Goal: Transaction & Acquisition: Purchase product/service

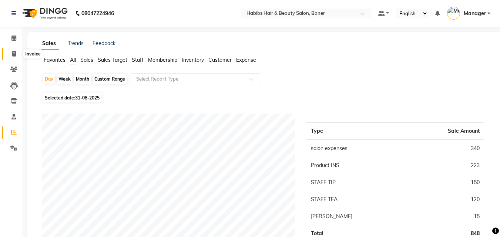
click at [16, 55] on span at bounding box center [13, 54] width 13 height 9
select select "service"
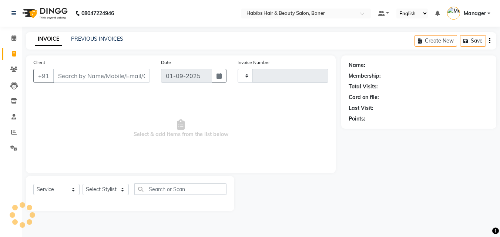
type input "3416"
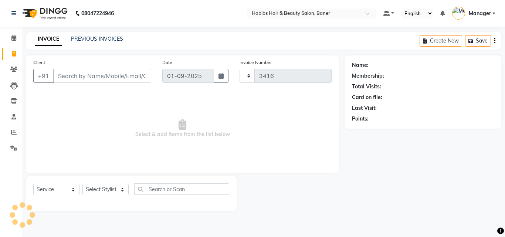
select select "5356"
drag, startPoint x: 97, startPoint y: 79, endPoint x: 108, endPoint y: 81, distance: 11.0
click at [97, 79] on input "Client" at bounding box center [102, 76] width 98 height 14
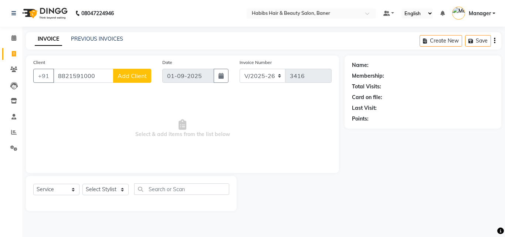
click at [64, 75] on input "8821591000" at bounding box center [83, 76] width 60 height 14
type input "9921591000"
click at [125, 75] on span "Add Client" at bounding box center [132, 75] width 29 height 7
select select "22"
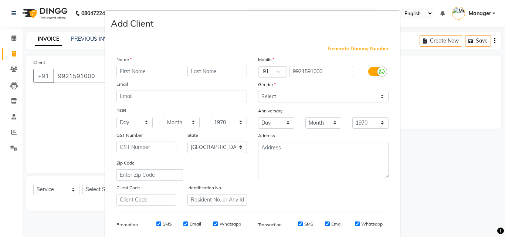
type input "a"
type input "AKSHAY"
click at [334, 95] on select "Select [DEMOGRAPHIC_DATA] [DEMOGRAPHIC_DATA] Other Prefer Not To Say" at bounding box center [323, 96] width 131 height 11
select select "[DEMOGRAPHIC_DATA]"
click at [258, 91] on select "Select [DEMOGRAPHIC_DATA] [DEMOGRAPHIC_DATA] Other Prefer Not To Say" at bounding box center [323, 96] width 131 height 11
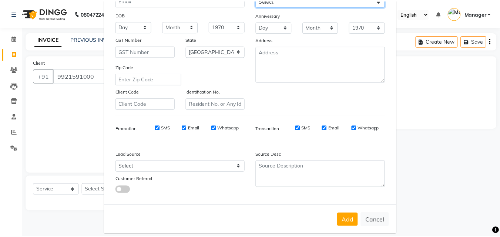
scroll to position [104, 0]
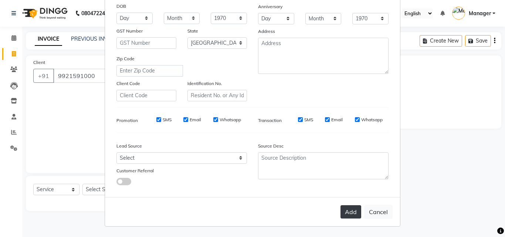
click at [353, 216] on button "Add" at bounding box center [351, 211] width 21 height 13
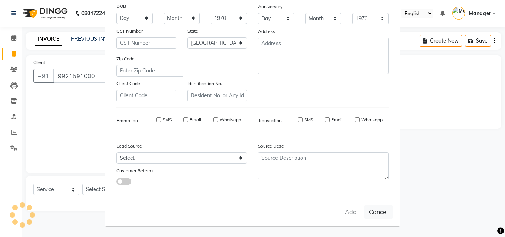
type input "99******00"
select select
select select "null"
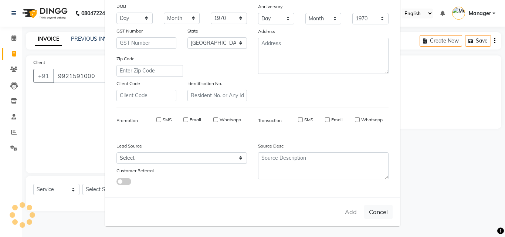
select select
checkbox input "false"
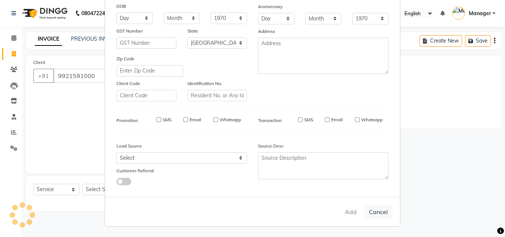
checkbox input "false"
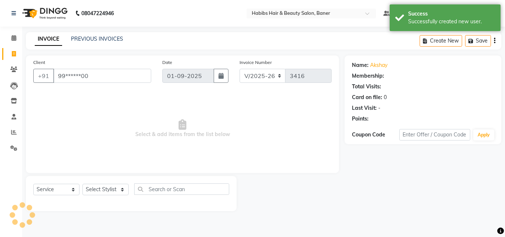
select select "1: Object"
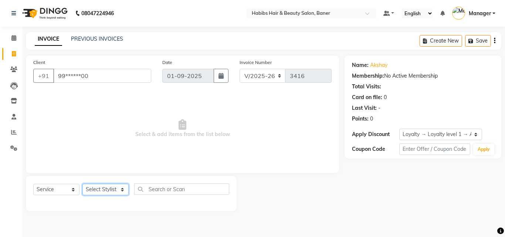
click at [105, 191] on select "Select Stylist Admin [PERSON_NAME] Manager [PERSON_NAME] [PERSON_NAME] Ram Roha…" at bounding box center [105, 189] width 46 height 11
select select "90441"
click at [82, 184] on select "Select Stylist Admin [PERSON_NAME] Manager [PERSON_NAME] [PERSON_NAME] Ram Roha…" at bounding box center [105, 189] width 46 height 11
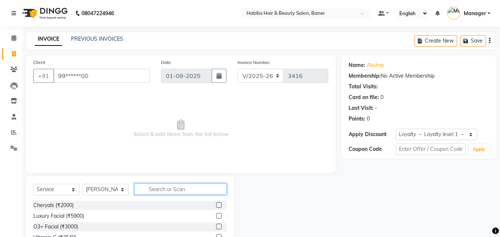
click at [167, 189] on input "text" at bounding box center [180, 188] width 92 height 11
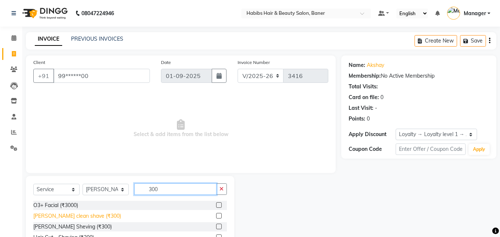
type input "300"
click at [84, 218] on div "[PERSON_NAME] clean shave (₹300)" at bounding box center [77, 216] width 88 height 8
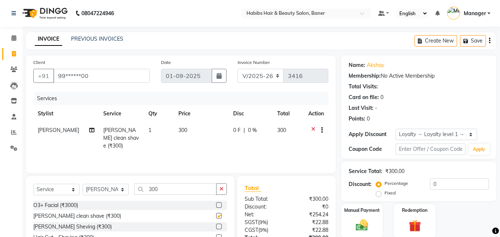
checkbox input "false"
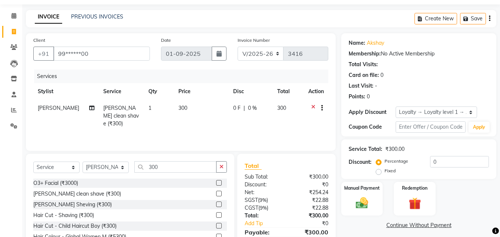
scroll to position [59, 0]
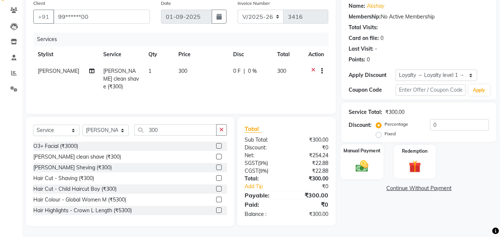
click at [368, 163] on img at bounding box center [361, 166] width 21 height 15
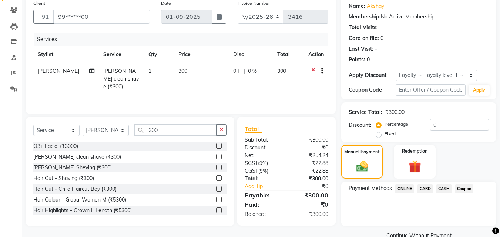
click at [404, 187] on span "ONLINE" at bounding box center [404, 189] width 19 height 9
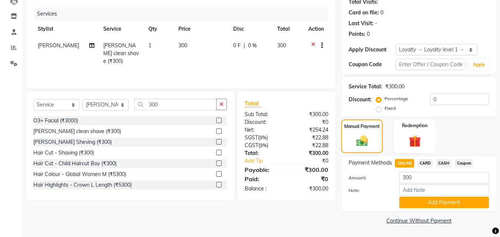
scroll to position [85, 0]
click at [426, 161] on span "CARD" at bounding box center [425, 163] width 16 height 9
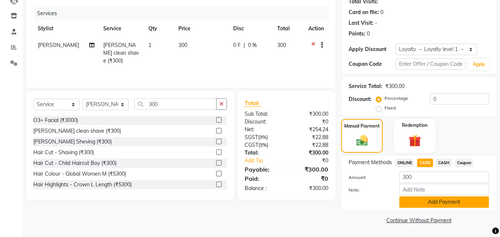
click at [454, 202] on button "Add Payment" at bounding box center [444, 201] width 90 height 11
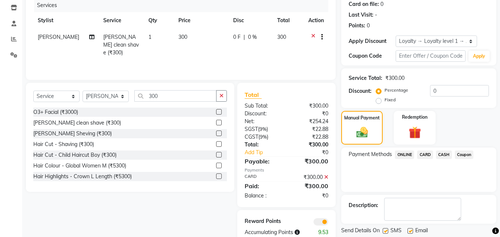
scroll to position [116, 0]
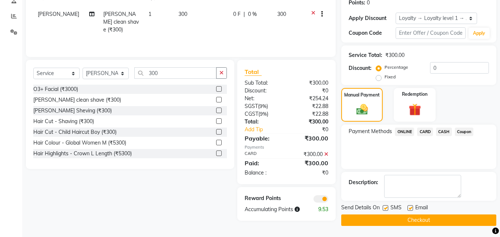
click at [439, 216] on button "Checkout" at bounding box center [418, 220] width 155 height 11
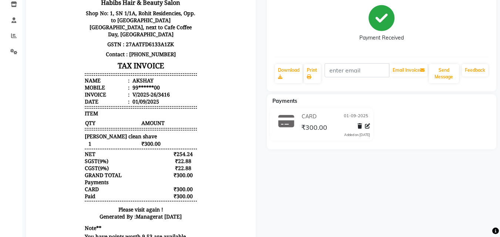
scroll to position [127, 0]
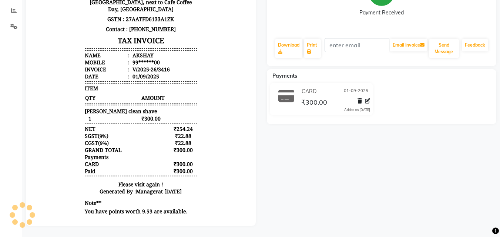
click at [23, 84] on div at bounding box center [140, 82] width 241 height 287
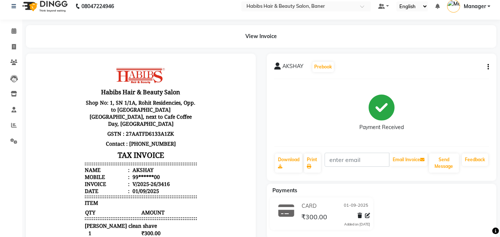
scroll to position [0, 0]
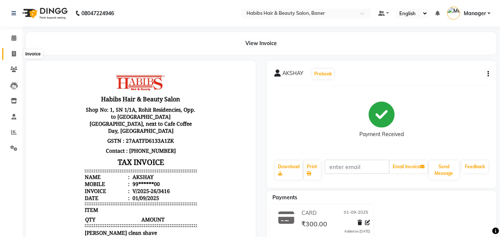
click at [15, 52] on icon at bounding box center [14, 54] width 4 height 6
select select "service"
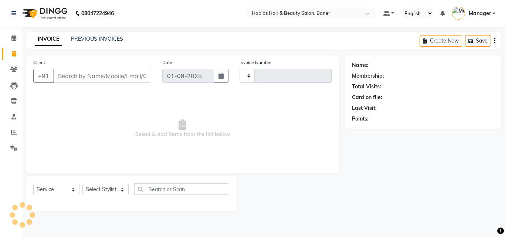
type input "3417"
select select "5356"
click at [75, 80] on input "Client" at bounding box center [102, 76] width 98 height 14
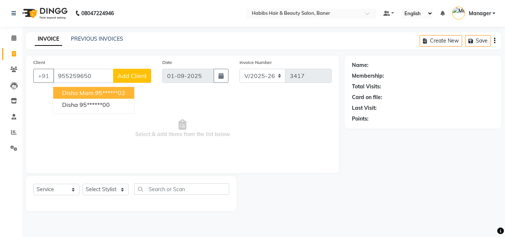
click at [128, 93] on button "Disha Mam 95******02" at bounding box center [93, 93] width 81 height 12
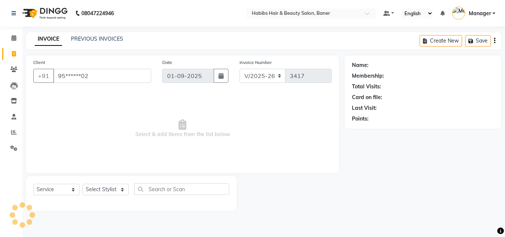
type input "95******02"
select select "2: Object"
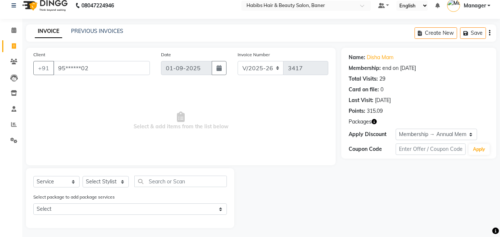
scroll to position [10, 0]
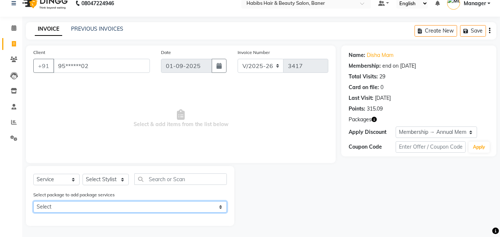
click at [148, 205] on select "Select 1799 HC/BLOWDRY [DEMOGRAPHIC_DATA] ROOT TOUCH UP WITHOUT [MEDICAL_DATA] …" at bounding box center [129, 206] width 193 height 11
select select "1: Object"
click at [33, 201] on select "Select 1799 HC/BLOWDRY [DEMOGRAPHIC_DATA] ROOT TOUCH UP WITHOUT [MEDICAL_DATA] …" at bounding box center [129, 206] width 193 height 11
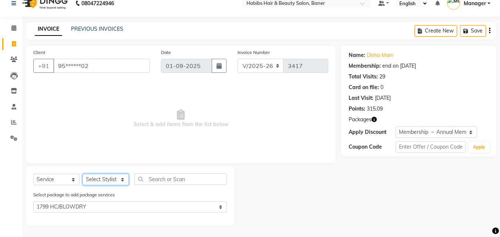
click at [118, 182] on select "Select Stylist Admin [PERSON_NAME] Manager [PERSON_NAME] [PERSON_NAME] Ram Roha…" at bounding box center [105, 179] width 46 height 11
select select "75809"
click at [82, 174] on select "Select Stylist Admin [PERSON_NAME] Manager [PERSON_NAME] [PERSON_NAME] Ram Roha…" at bounding box center [105, 179] width 46 height 11
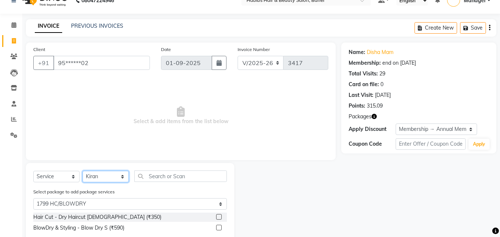
scroll to position [31, 0]
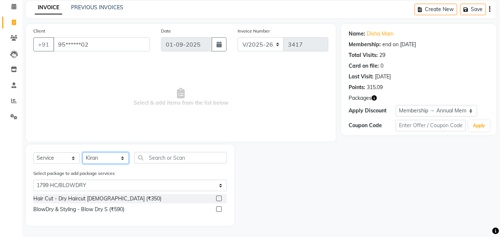
click at [114, 160] on select "Select Stylist Admin [PERSON_NAME] Manager [PERSON_NAME] [PERSON_NAME] Ram Roha…" at bounding box center [105, 157] width 46 height 11
click at [178, 157] on input "text" at bounding box center [180, 157] width 92 height 11
type input "4"
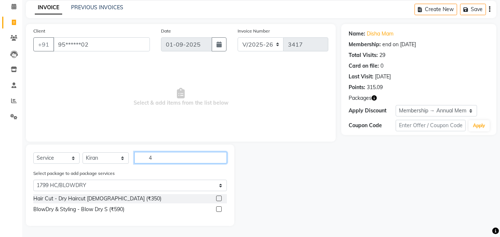
select select "0: undefined"
type input "410"
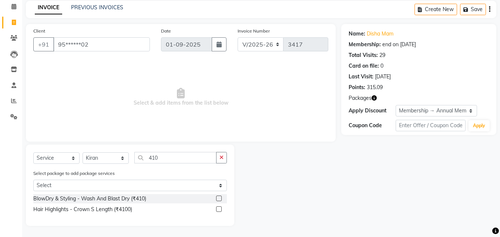
click at [217, 200] on label at bounding box center [219, 199] width 6 height 6
click at [217, 200] on input "checkbox" at bounding box center [218, 198] width 5 height 5
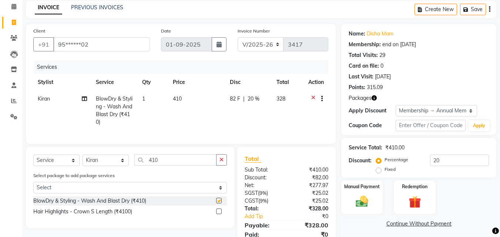
checkbox input "false"
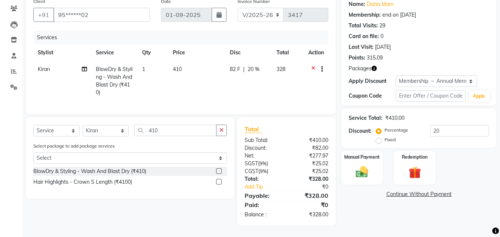
scroll to position [67, 0]
click at [362, 169] on img at bounding box center [361, 172] width 21 height 15
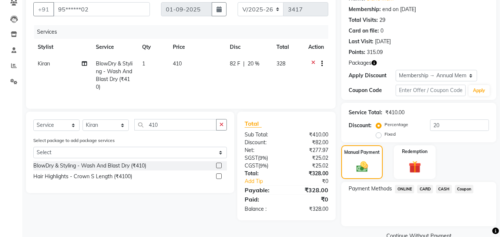
click at [403, 188] on span "ONLINE" at bounding box center [404, 189] width 19 height 9
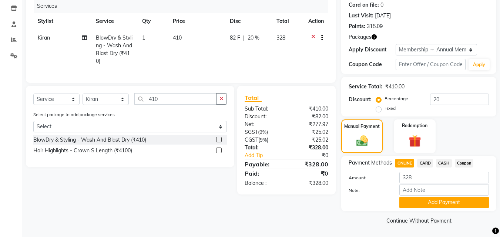
scroll to position [93, 0]
click at [422, 204] on button "Add Payment" at bounding box center [444, 201] width 90 height 11
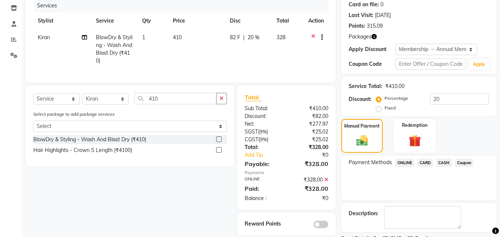
scroll to position [124, 0]
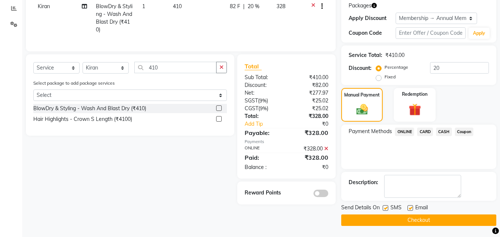
click at [320, 197] on span at bounding box center [320, 193] width 15 height 7
click at [328, 195] on input "checkbox" at bounding box center [328, 195] width 0 height 0
click at [393, 222] on button "Checkout" at bounding box center [418, 220] width 155 height 11
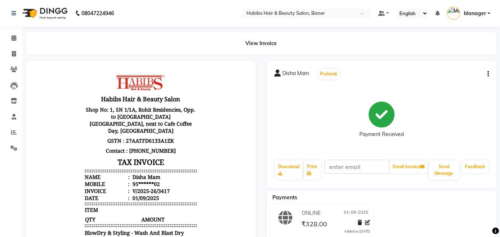
click at [17, 53] on span at bounding box center [13, 54] width 13 height 9
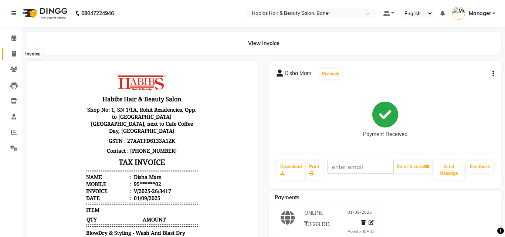
select select "5356"
select select "service"
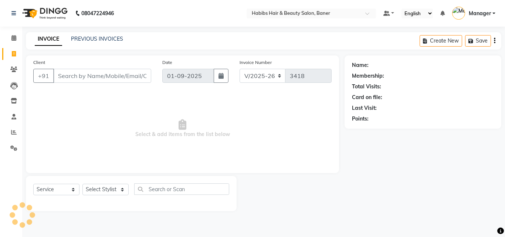
drag, startPoint x: 63, startPoint y: 80, endPoint x: 71, endPoint y: 79, distance: 8.9
click at [63, 80] on input "Client" at bounding box center [102, 76] width 98 height 14
click at [107, 190] on select "Select Stylist Admin [PERSON_NAME] Manager [PERSON_NAME] [PERSON_NAME] Ram Roha…" at bounding box center [105, 189] width 46 height 11
select select "88113"
click at [82, 184] on select "Select Stylist Admin [PERSON_NAME] Manager [PERSON_NAME] [PERSON_NAME] Ram Roha…" at bounding box center [105, 189] width 46 height 11
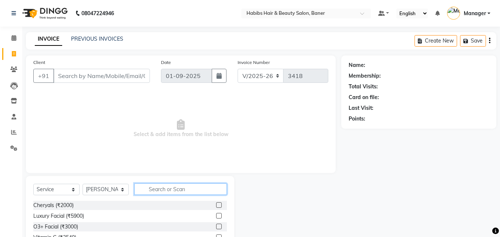
click at [176, 192] on input "text" at bounding box center [180, 188] width 92 height 11
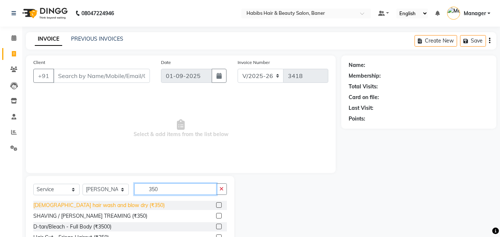
type input "350"
click at [118, 204] on div "[DEMOGRAPHIC_DATA] hair wash and blow dry (₹350)" at bounding box center [98, 206] width 131 height 8
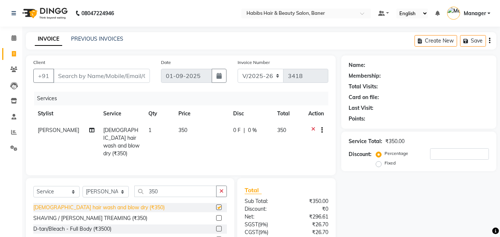
checkbox input "false"
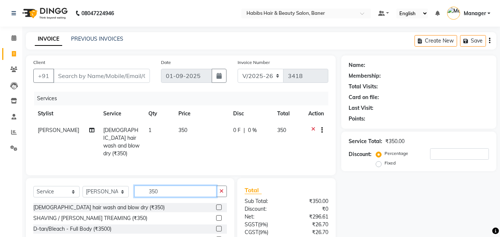
drag, startPoint x: 169, startPoint y: 190, endPoint x: 176, endPoint y: 200, distance: 11.4
click at [93, 194] on div "Select Service Product Membership Package Voucher Prepaid Gift Card Select Styl…" at bounding box center [129, 194] width 193 height 17
type input "O"
type input "IRON"
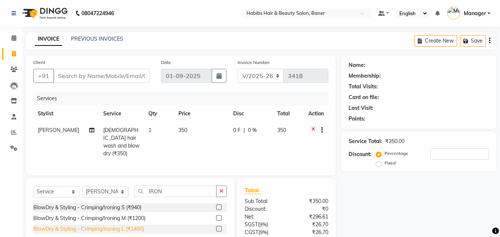
click at [124, 226] on div "BlowDry & Styling - Crimping/Ironing L (₹1400)" at bounding box center [88, 229] width 111 height 8
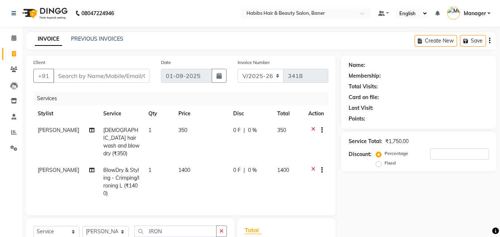
checkbox input "false"
click at [109, 75] on input "Client" at bounding box center [101, 76] width 97 height 14
type input "9"
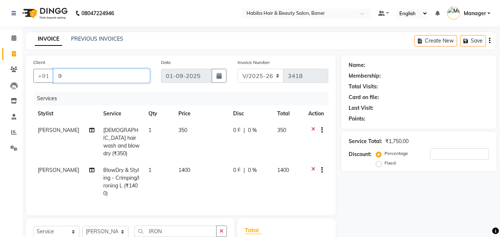
type input "0"
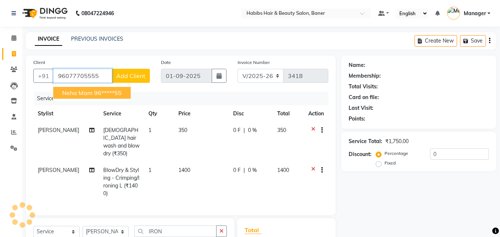
type input "96077705555"
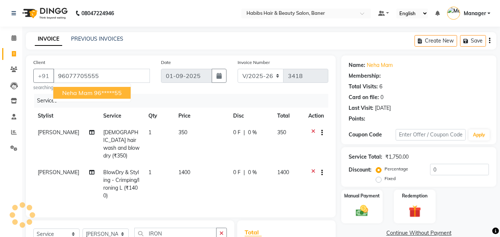
select select "2: Object"
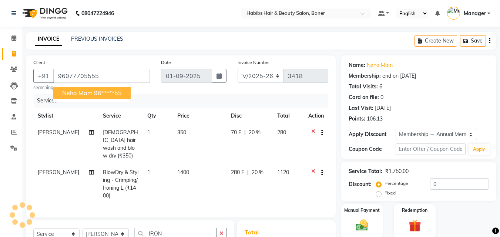
type input "20"
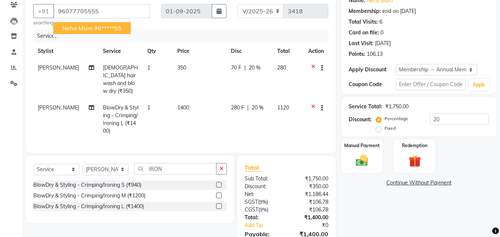
scroll to position [27, 0]
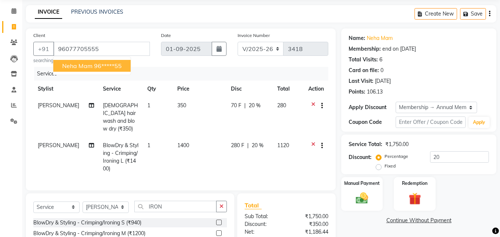
click at [75, 60] on button "Neha mam 96*****55" at bounding box center [91, 66] width 77 height 12
type input "96*****55"
type input "0"
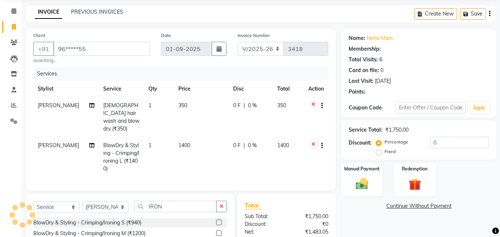
select select "2: Object"
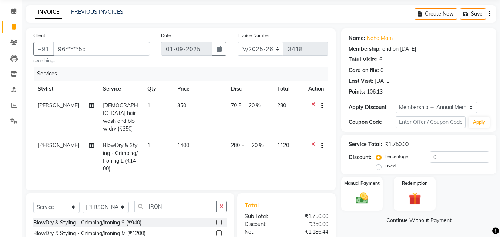
type input "20"
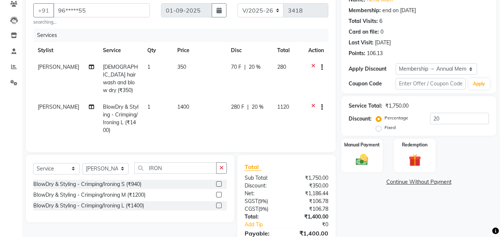
scroll to position [101, 0]
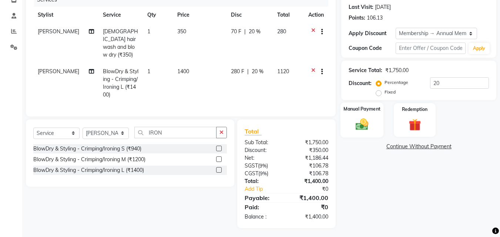
click at [361, 126] on img at bounding box center [361, 124] width 21 height 15
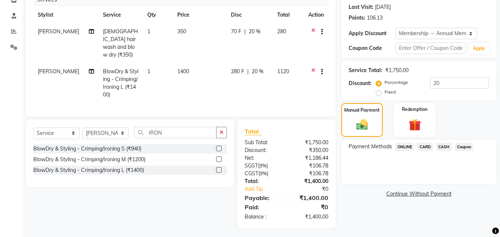
click at [405, 148] on span "ONLINE" at bounding box center [404, 147] width 19 height 9
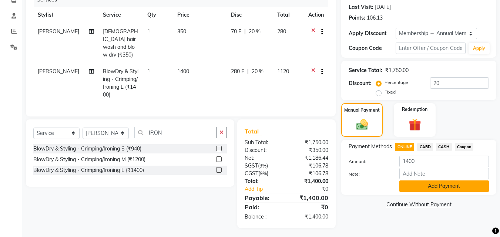
click at [432, 186] on button "Add Payment" at bounding box center [444, 186] width 90 height 11
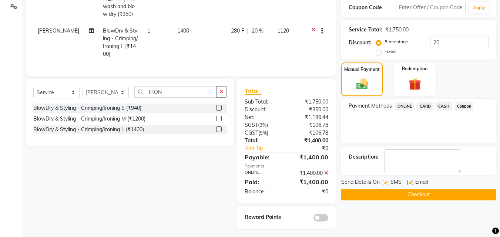
scroll to position [142, 0]
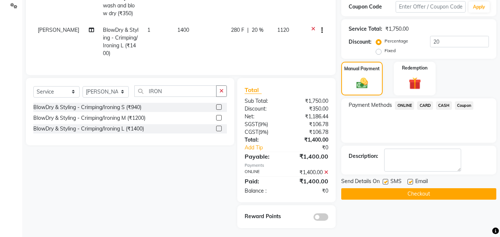
click at [323, 217] on span at bounding box center [320, 216] width 15 height 7
click at [328, 218] on input "checkbox" at bounding box center [328, 218] width 0 height 0
click at [372, 194] on button "Checkout" at bounding box center [418, 193] width 155 height 11
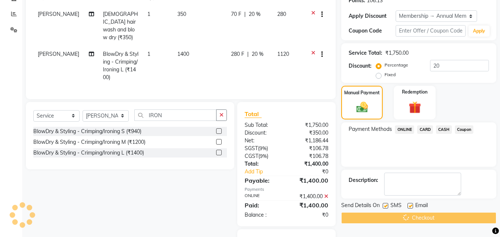
scroll to position [105, 0]
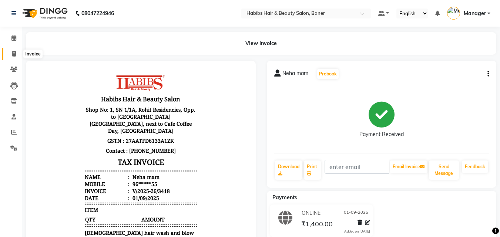
click at [14, 54] on icon at bounding box center [14, 54] width 4 height 6
select select "5356"
select select "service"
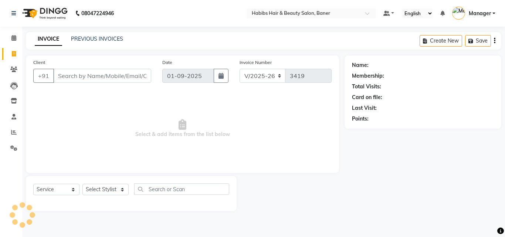
click at [85, 75] on input "Client" at bounding box center [102, 76] width 98 height 14
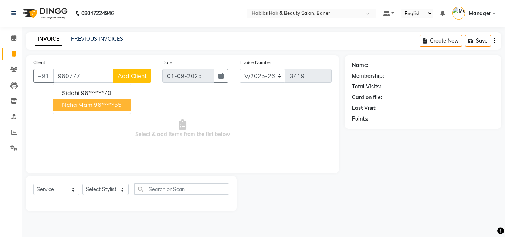
click at [100, 108] on ngb-highlight "96*****55" at bounding box center [108, 104] width 28 height 7
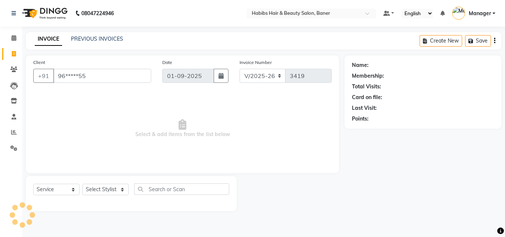
type input "96*****55"
click at [109, 187] on select "Select Stylist Admin [PERSON_NAME] Manager [PERSON_NAME] [PERSON_NAME] Ram Roha…" at bounding box center [105, 189] width 46 height 11
select select "90441"
click at [82, 184] on select "Select Stylist Admin [PERSON_NAME] Manager [PERSON_NAME] [PERSON_NAME] Ram Roha…" at bounding box center [105, 189] width 46 height 11
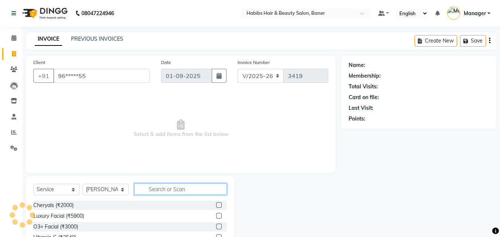
click at [163, 193] on input "text" at bounding box center [180, 188] width 92 height 11
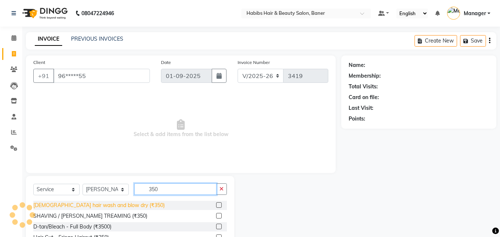
type input "350"
click at [111, 205] on div "[DEMOGRAPHIC_DATA] hair wash and blow dry (₹350)" at bounding box center [98, 206] width 131 height 8
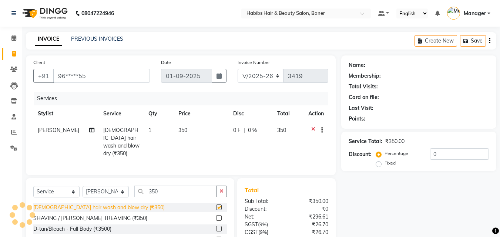
checkbox input "false"
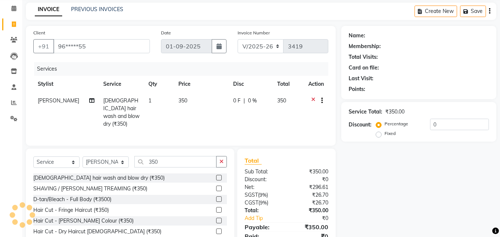
scroll to position [59, 0]
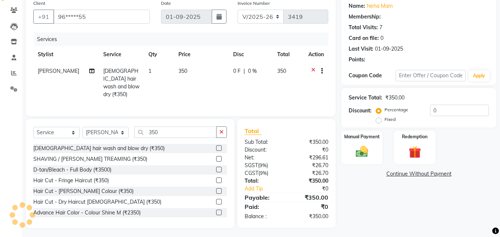
select select "2: Object"
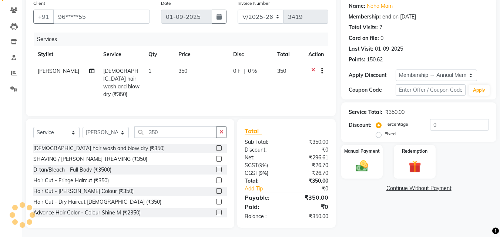
type input "20"
click at [362, 160] on img at bounding box center [361, 166] width 21 height 15
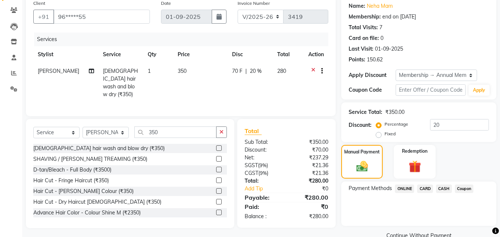
click at [404, 186] on span "ONLINE" at bounding box center [404, 189] width 19 height 9
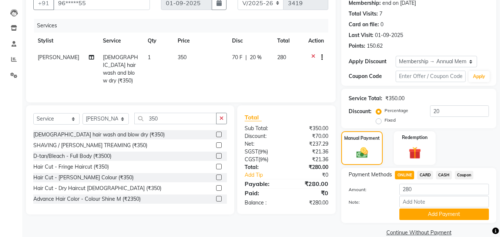
scroll to position [85, 0]
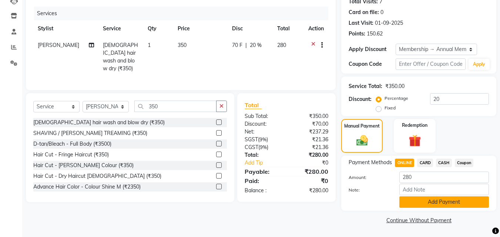
click at [441, 203] on button "Add Payment" at bounding box center [444, 201] width 90 height 11
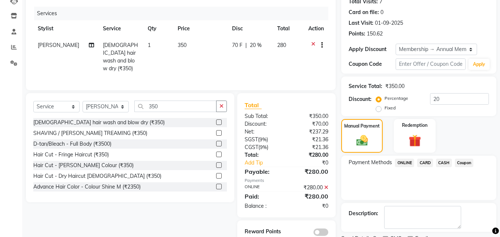
click at [322, 231] on span at bounding box center [320, 232] width 15 height 7
click at [328, 233] on input "checkbox" at bounding box center [328, 233] width 0 height 0
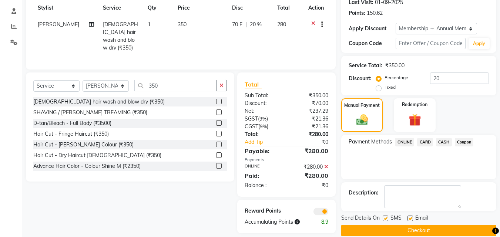
scroll to position [116, 0]
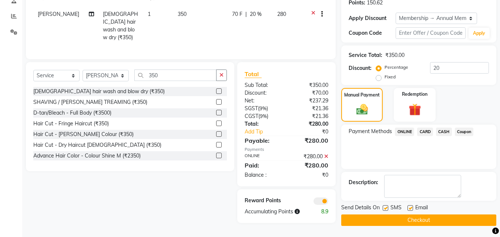
click at [420, 221] on button "Checkout" at bounding box center [418, 220] width 155 height 11
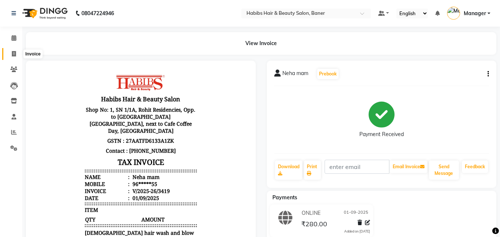
click at [11, 53] on span at bounding box center [13, 54] width 13 height 9
select select "service"
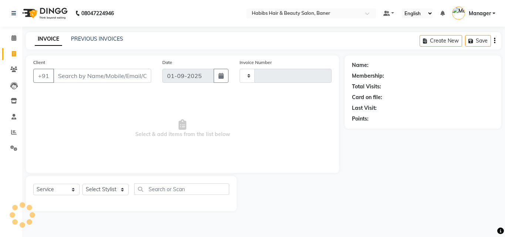
type input "3420"
select select "5356"
click at [158, 70] on div "Date [DATE]" at bounding box center [195, 73] width 77 height 30
click at [148, 72] on input "Client" at bounding box center [102, 76] width 98 height 14
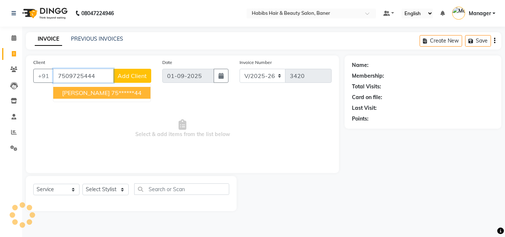
type input "7509725444"
select select "1: Object"
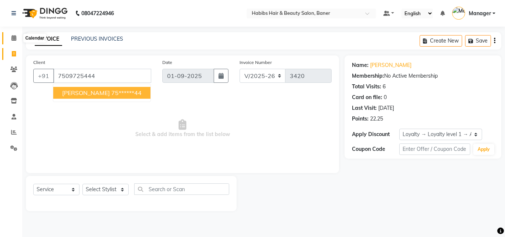
click at [15, 38] on icon at bounding box center [13, 38] width 5 height 6
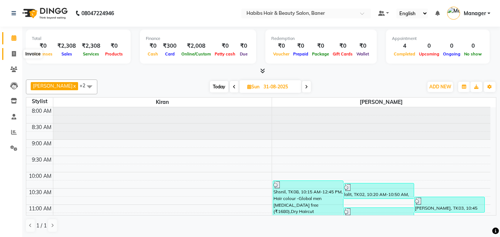
click at [15, 55] on icon at bounding box center [14, 54] width 4 height 6
select select "service"
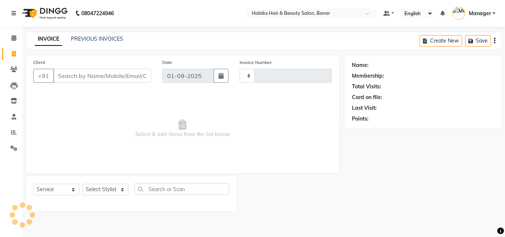
type input "3420"
select select "5356"
click at [91, 38] on link "PREVIOUS INVOICES" at bounding box center [97, 39] width 52 height 7
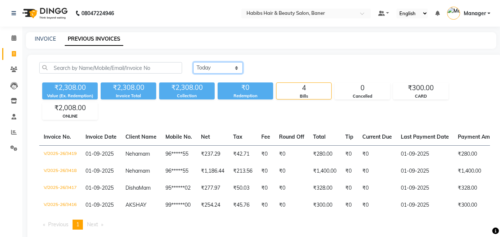
click at [210, 65] on select "[DATE] [DATE] Custom Range" at bounding box center [218, 67] width 50 height 11
click at [13, 37] on icon at bounding box center [13, 38] width 5 height 6
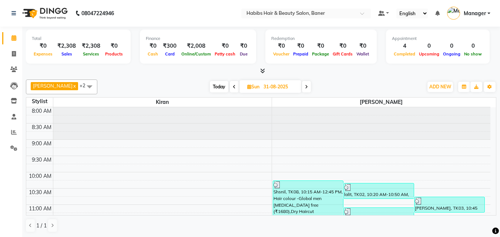
click at [211, 83] on span "Today" at bounding box center [219, 86] width 18 height 11
type input "01-09-2025"
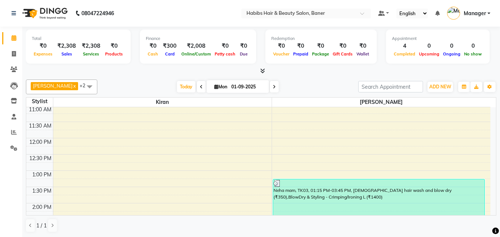
scroll to position [111, 0]
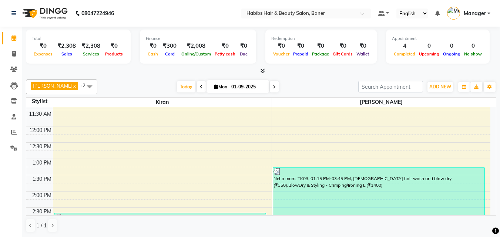
click at [65, 84] on span "[PERSON_NAME] x" at bounding box center [54, 86] width 47 height 8
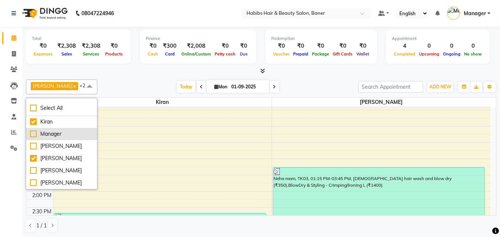
scroll to position [40, 0]
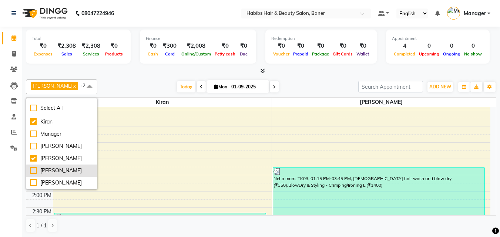
click at [33, 167] on div "[PERSON_NAME]" at bounding box center [61, 171] width 63 height 8
checkbox input "true"
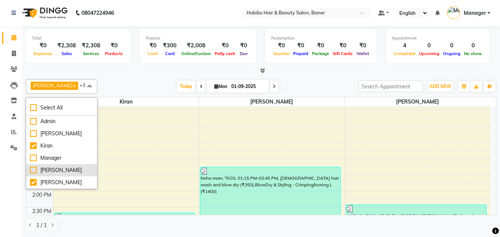
scroll to position [0, 0]
click at [139, 167] on div "8:00 AM 8:30 AM 9:00 AM 9:30 AM 10:00 AM 10:30 AM 11:00 AM 11:30 AM 12:00 PM 12…" at bounding box center [258, 240] width 464 height 488
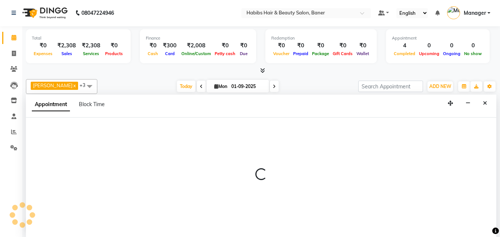
select select "75809"
select select "tentative"
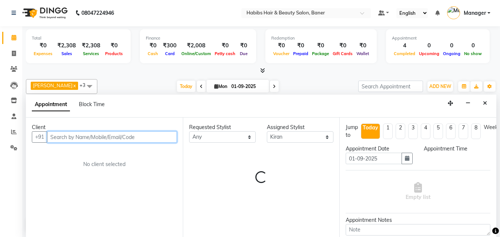
select select "795"
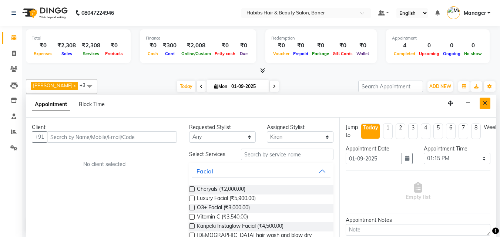
click at [487, 104] on button "Close" at bounding box center [484, 103] width 11 height 11
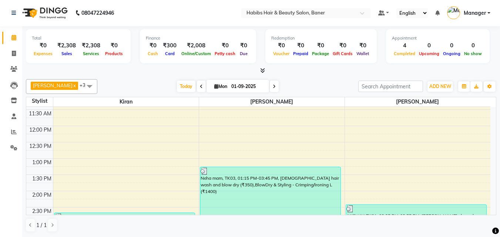
click at [53, 87] on span "[PERSON_NAME]" at bounding box center [53, 85] width 40 height 6
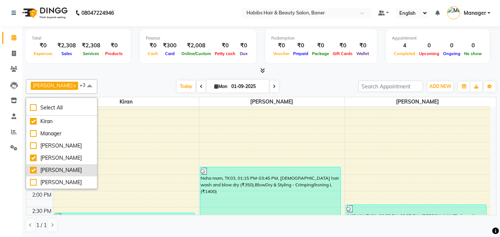
scroll to position [40, 0]
click at [167, 143] on div "8:00 AM 8:30 AM 9:00 AM 9:30 AM 10:00 AM 10:30 AM 11:00 AM 11:30 AM 12:00 PM 12…" at bounding box center [258, 240] width 464 height 488
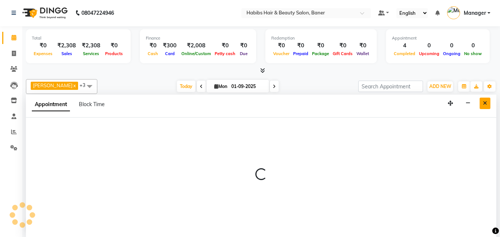
click at [485, 103] on icon "Close" at bounding box center [485, 103] width 4 height 5
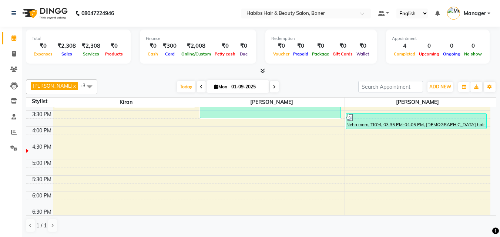
scroll to position [259, 0]
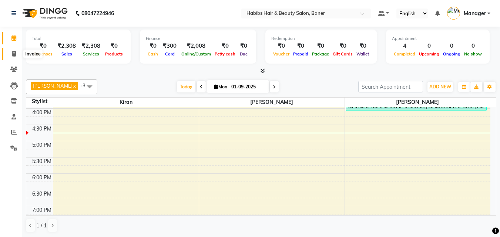
click at [15, 53] on icon at bounding box center [14, 54] width 4 height 6
select select "service"
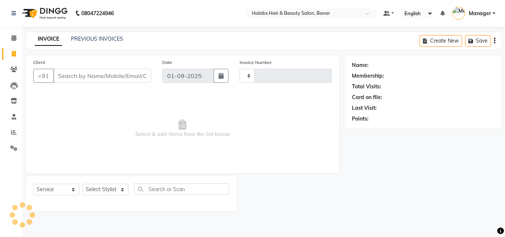
type input "3420"
select select "5356"
click at [104, 190] on select "Select Stylist Admin [PERSON_NAME] Manager [PERSON_NAME] [PERSON_NAME] Ram Roha…" at bounding box center [105, 189] width 46 height 11
select select "88113"
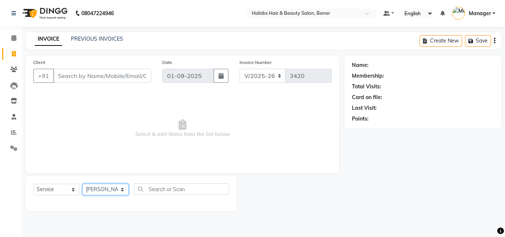
click at [82, 184] on select "Select Stylist Admin [PERSON_NAME] Manager [PERSON_NAME] [PERSON_NAME] Ram Roha…" at bounding box center [105, 189] width 46 height 11
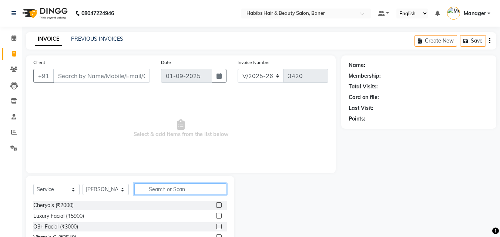
click at [172, 191] on input "text" at bounding box center [180, 188] width 92 height 11
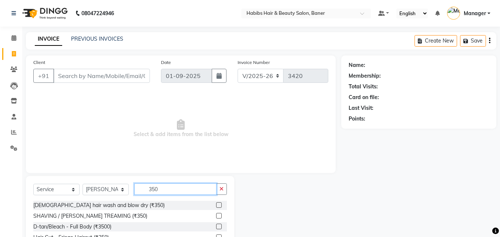
type input "350"
click at [113, 200] on div "Select Service Product Membership Package Voucher Prepaid Gift Card Select Styl…" at bounding box center [129, 191] width 193 height 17
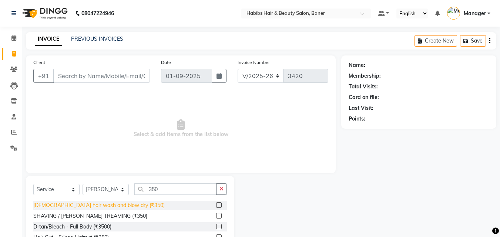
click at [112, 204] on div "[DEMOGRAPHIC_DATA] hair wash and blow dry (₹350)" at bounding box center [98, 206] width 131 height 8
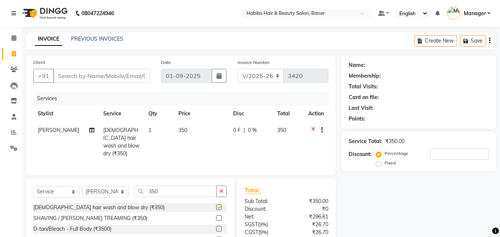
checkbox input "false"
click at [124, 71] on input "Client" at bounding box center [101, 76] width 97 height 14
type input "8"
type input "0"
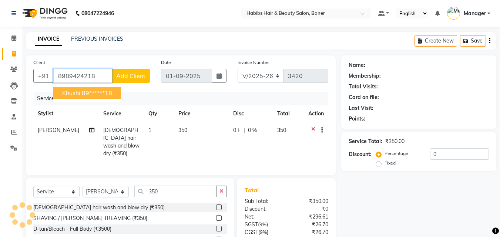
type input "8989424218"
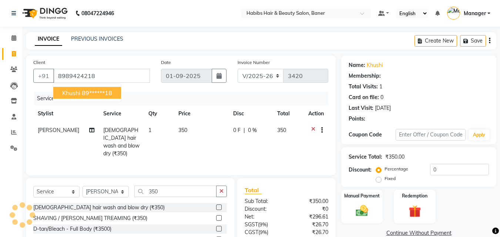
select select "1: Object"
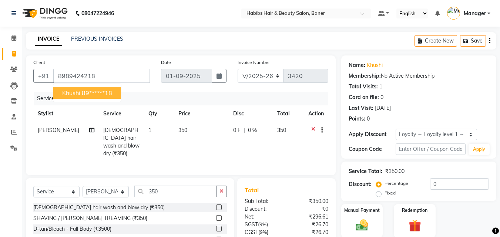
click at [109, 93] on ngb-highlight "89******18" at bounding box center [97, 92] width 30 height 7
type input "89******18"
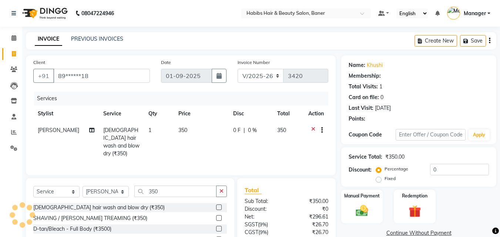
scroll to position [37, 0]
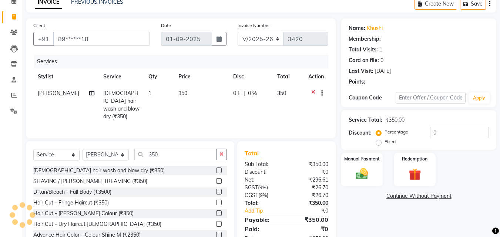
select select "1: Object"
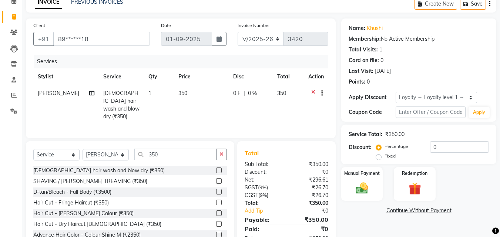
scroll to position [59, 0]
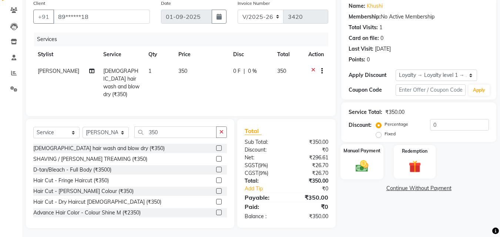
click at [360, 163] on img at bounding box center [361, 166] width 21 height 15
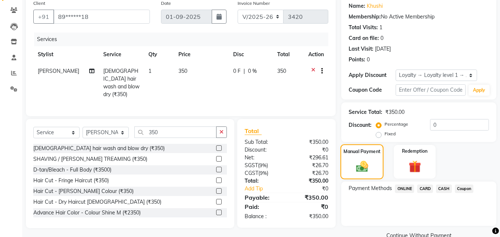
click at [363, 164] on img at bounding box center [362, 166] width 20 height 14
click at [396, 186] on span "ONLINE" at bounding box center [404, 189] width 19 height 9
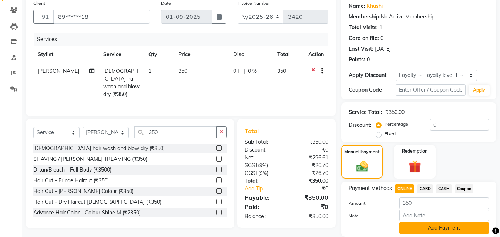
click at [421, 227] on button "Add Payment" at bounding box center [444, 227] width 90 height 11
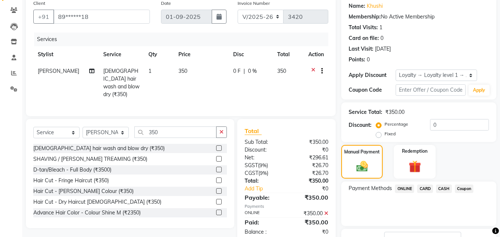
scroll to position [119, 0]
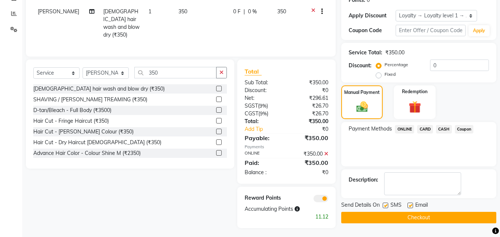
click at [416, 215] on button "Checkout" at bounding box center [418, 217] width 155 height 11
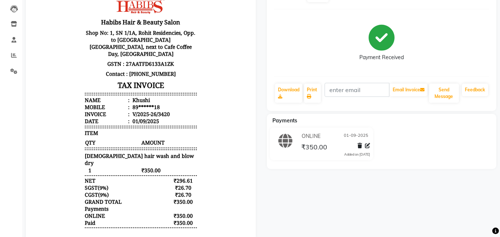
scroll to position [60, 0]
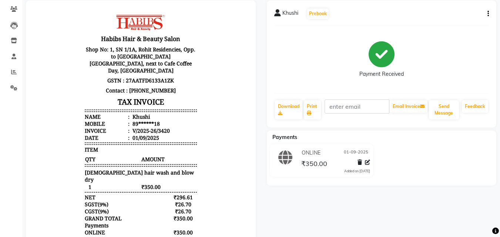
click at [490, 11] on div "Khushi Prebook Payment Received Download Print Email Invoice Send Message Feedb…" at bounding box center [382, 63] width 230 height 127
click at [487, 14] on icon "button" at bounding box center [487, 14] width 1 height 0
click at [444, 29] on div "Edit Invoice" at bounding box center [451, 27] width 51 height 9
select select "service"
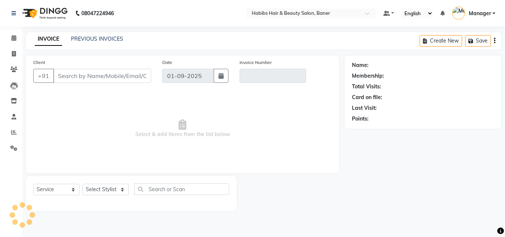
type input "89******18"
type input "V/2025-26/3420"
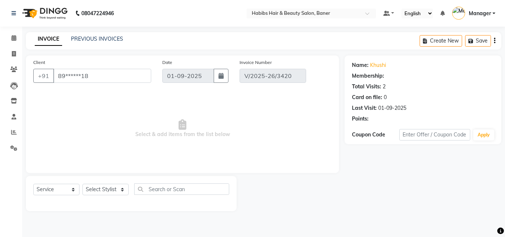
select select "select"
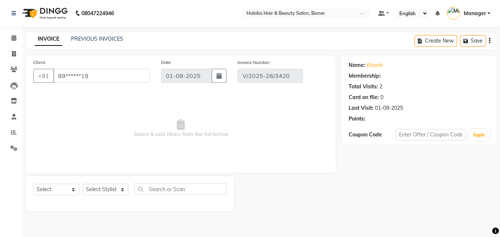
select select "1: Object"
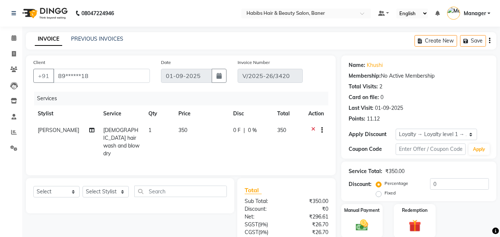
click at [313, 130] on icon at bounding box center [313, 130] width 4 height 9
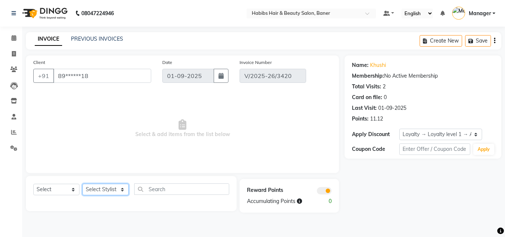
click at [99, 192] on select "Select Stylist Admin [PERSON_NAME] Manager [PERSON_NAME] [PERSON_NAME] Ram Roha…" at bounding box center [105, 189] width 46 height 11
select select "88113"
click at [82, 184] on select "Select Stylist Admin [PERSON_NAME] Manager [PERSON_NAME] [PERSON_NAME] Ram Roha…" at bounding box center [105, 189] width 46 height 11
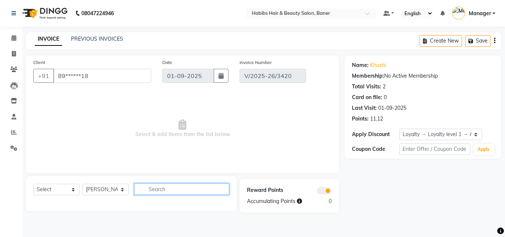
click at [168, 190] on input "text" at bounding box center [181, 188] width 95 height 11
click at [159, 185] on input "text" at bounding box center [181, 188] width 95 height 11
type input "350"
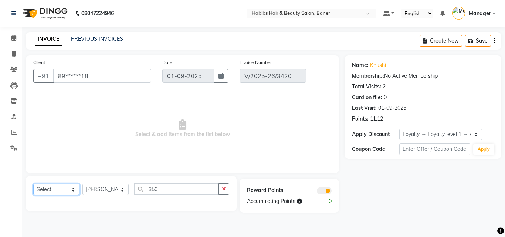
click at [50, 189] on select "Select Service Product Membership Package Voucher Prepaid Gift Card" at bounding box center [56, 189] width 46 height 11
select select "service"
click at [33, 184] on select "Select Service Product Membership Package Voucher Prepaid Gift Card" at bounding box center [56, 189] width 46 height 11
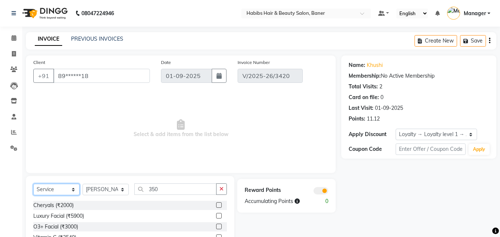
scroll to position [59, 0]
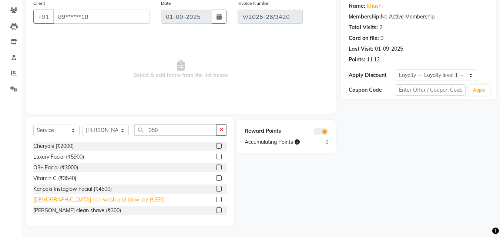
click at [115, 198] on div "[DEMOGRAPHIC_DATA] hair wash and blow dry (₹350)" at bounding box center [98, 200] width 131 height 8
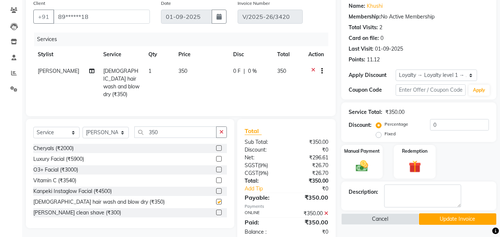
checkbox input "false"
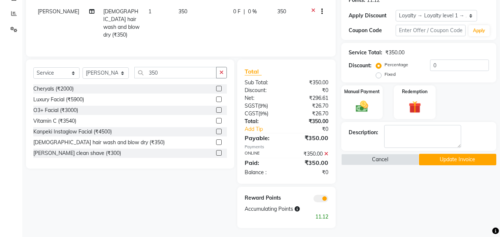
click at [453, 157] on button "Update Invoice" at bounding box center [457, 159] width 77 height 11
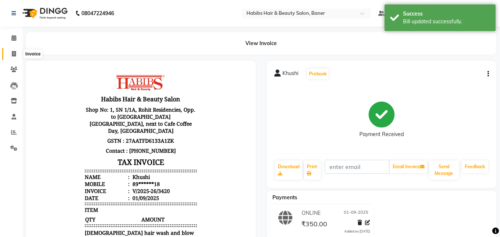
click at [16, 51] on icon at bounding box center [14, 54] width 4 height 6
select select "5356"
select select "service"
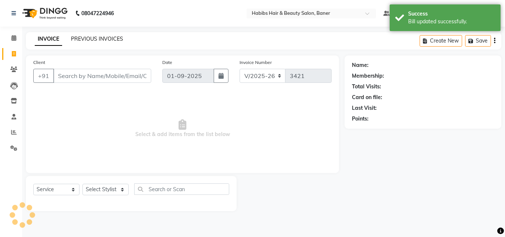
click at [85, 38] on link "PREVIOUS INVOICES" at bounding box center [97, 39] width 52 height 7
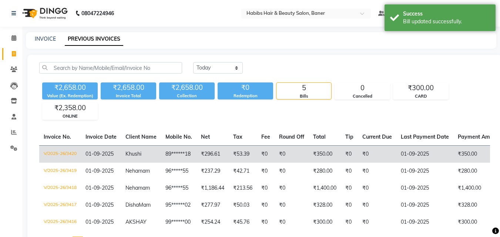
click at [48, 151] on td "V/2025-26/3420" at bounding box center [60, 153] width 42 height 17
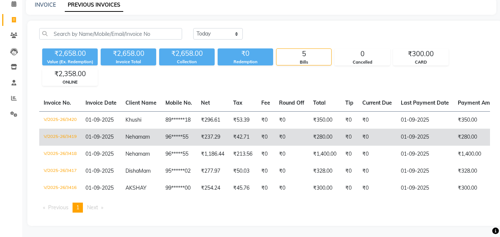
scroll to position [3, 0]
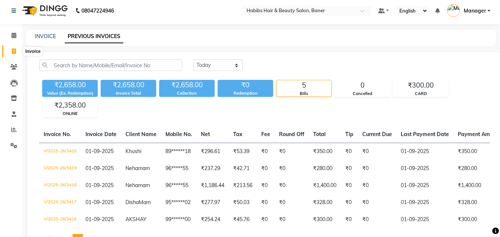
click at [13, 48] on icon at bounding box center [14, 51] width 4 height 6
select select "service"
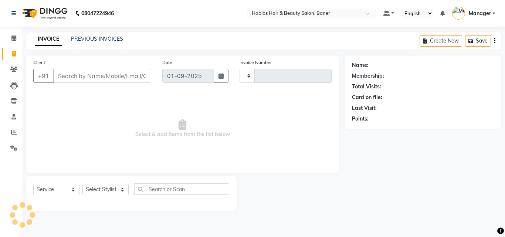
click at [74, 71] on input "Client" at bounding box center [102, 76] width 98 height 14
type input "3421"
select select "5356"
click at [85, 75] on input "Client" at bounding box center [102, 76] width 98 height 14
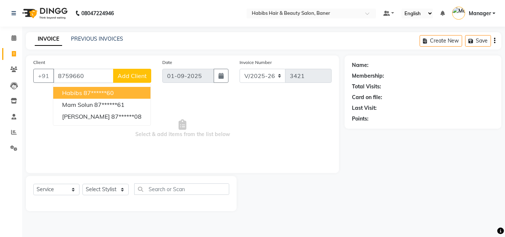
click at [92, 94] on ngb-highlight "87******60" at bounding box center [99, 92] width 30 height 7
type input "87******60"
select select "1: Object"
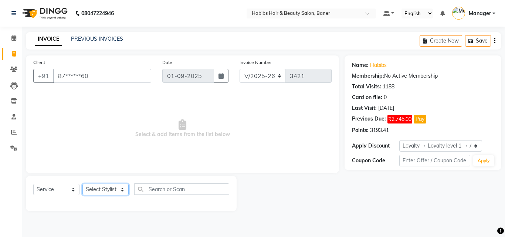
click at [92, 192] on select "Select Stylist Admin [PERSON_NAME] Manager [PERSON_NAME] [PERSON_NAME] Ram Roha…" at bounding box center [105, 189] width 46 height 11
select select "75809"
click at [82, 184] on select "Select Stylist Admin [PERSON_NAME] Manager [PERSON_NAME] [PERSON_NAME] Ram Roha…" at bounding box center [105, 189] width 46 height 11
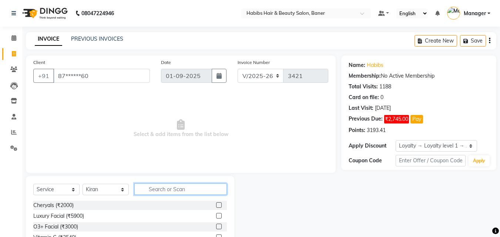
click at [173, 188] on input "text" at bounding box center [180, 188] width 92 height 11
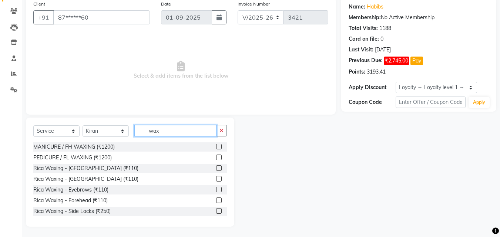
scroll to position [59, 0]
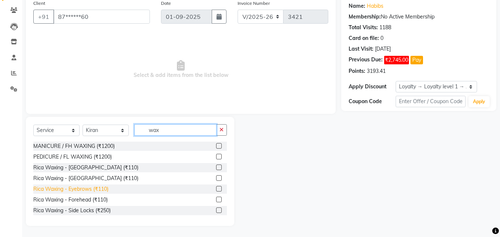
type input "wax"
click at [107, 189] on div "Rica Waxing - Eyebrows (₹110)" at bounding box center [70, 189] width 75 height 8
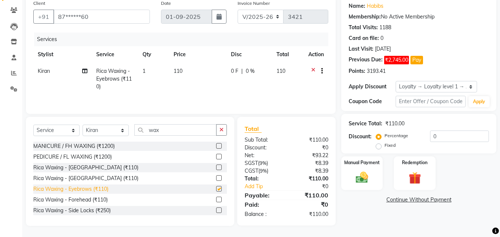
checkbox input "false"
click at [100, 175] on div "Rica Waxing - [GEOGRAPHIC_DATA] (₹110)" at bounding box center [85, 179] width 105 height 8
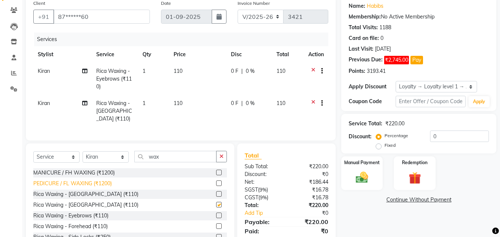
checkbox input "false"
click at [94, 230] on div "Rica Waxing - Forehead (₹110)" at bounding box center [70, 227] width 74 height 8
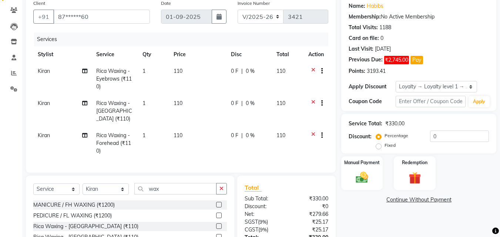
checkbox input "false"
click at [92, 194] on select "Select Stylist Admin [PERSON_NAME] Manager [PERSON_NAME] [PERSON_NAME] Ram Roha…" at bounding box center [105, 188] width 46 height 11
select select "90441"
click at [82, 189] on select "Select Stylist Admin [PERSON_NAME] Manager [PERSON_NAME] [PERSON_NAME] Ram Roha…" at bounding box center [105, 188] width 46 height 11
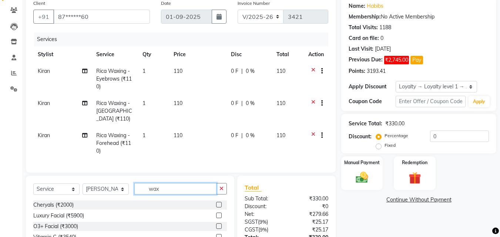
drag, startPoint x: 175, startPoint y: 191, endPoint x: 109, endPoint y: 200, distance: 66.2
click at [105, 200] on div "Select Service Product Membership Package Voucher Prepaid Gift Card Select Styl…" at bounding box center [129, 191] width 193 height 17
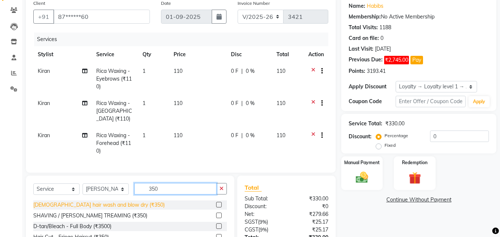
type input "350"
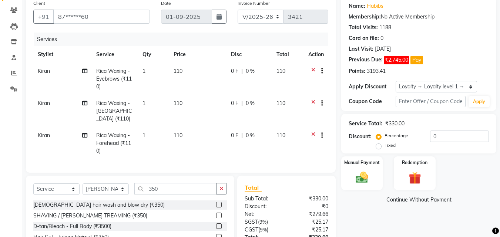
click at [119, 208] on div "[DEMOGRAPHIC_DATA] hair wash and blow dry (₹350)" at bounding box center [98, 205] width 131 height 8
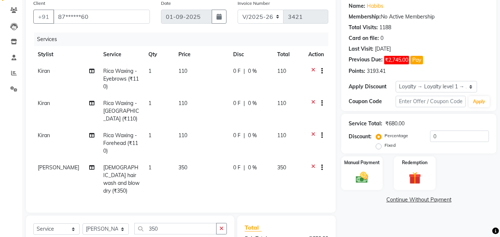
checkbox input "false"
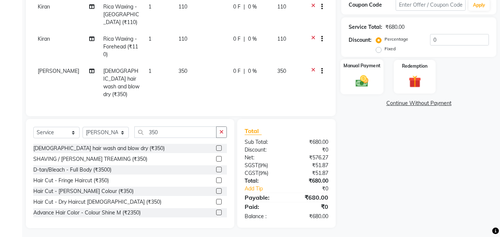
click at [365, 78] on img at bounding box center [361, 81] width 21 height 15
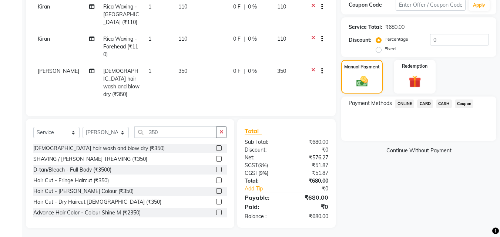
click at [405, 105] on span "ONLINE" at bounding box center [404, 103] width 19 height 9
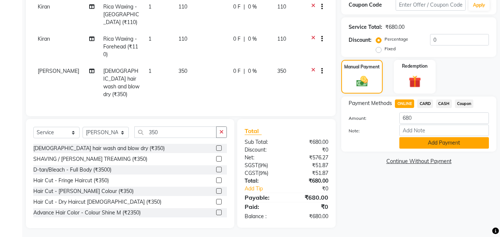
click at [414, 142] on button "Add Payment" at bounding box center [444, 142] width 90 height 11
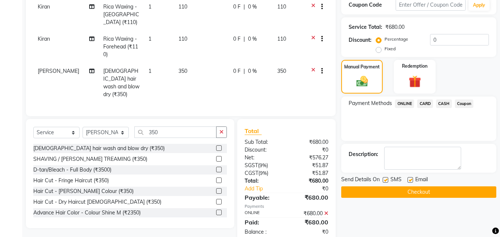
scroll to position [215, 0]
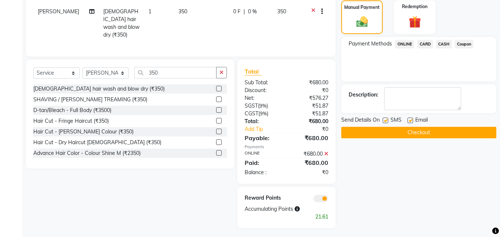
click at [409, 136] on button "Checkout" at bounding box center [418, 132] width 155 height 11
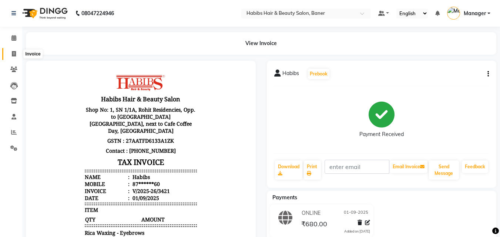
click at [13, 54] on icon at bounding box center [14, 54] width 4 height 6
select select "service"
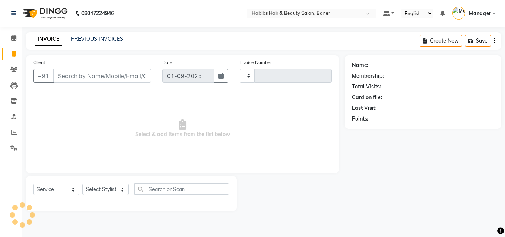
type input "3422"
drag, startPoint x: 61, startPoint y: 72, endPoint x: 66, endPoint y: 74, distance: 5.6
click at [61, 73] on input "Client" at bounding box center [102, 76] width 98 height 14
select select "5356"
click at [92, 192] on select "Select Stylist" at bounding box center [105, 189] width 46 height 11
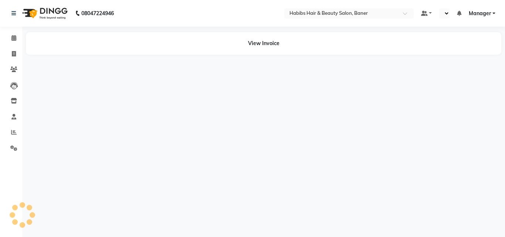
select select "en"
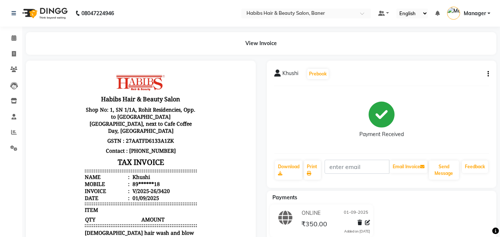
click at [486, 75] on button "button" at bounding box center [486, 74] width 4 height 8
click at [452, 88] on div "Edit Invoice" at bounding box center [451, 87] width 51 height 9
select select "service"
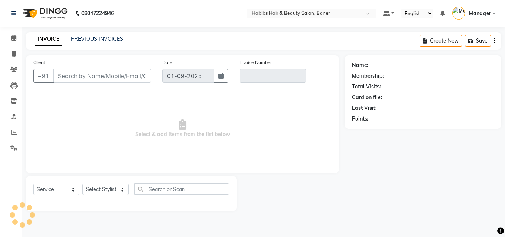
type input "89******18"
type input "V/2025-26/3420"
select select "select"
select select "1: Object"
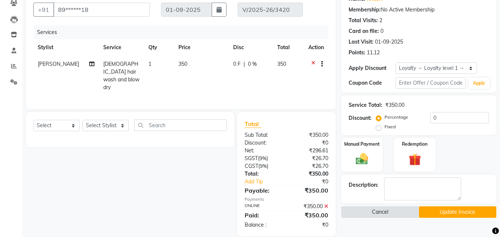
scroll to position [119, 0]
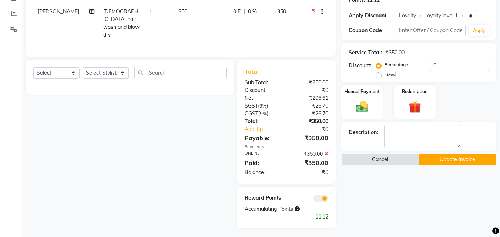
click at [326, 151] on icon at bounding box center [326, 153] width 4 height 5
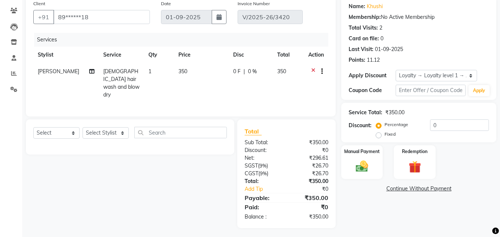
click at [312, 68] on icon at bounding box center [313, 72] width 4 height 9
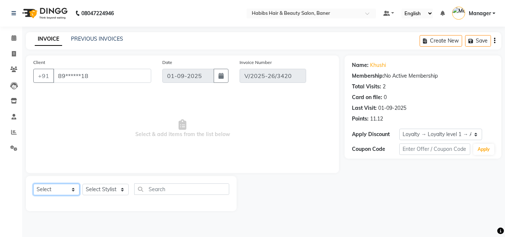
click at [44, 189] on select "Select Service Product Membership Package Voucher Prepaid Gift Card" at bounding box center [56, 189] width 46 height 11
select select "service"
click at [33, 184] on select "Select Service Product Membership Package Voucher Prepaid Gift Card" at bounding box center [56, 189] width 46 height 11
click at [108, 189] on select "Select Stylist Admin [PERSON_NAME] Manager [PERSON_NAME] [PERSON_NAME] Ram Roha…" at bounding box center [105, 189] width 46 height 11
select select "88113"
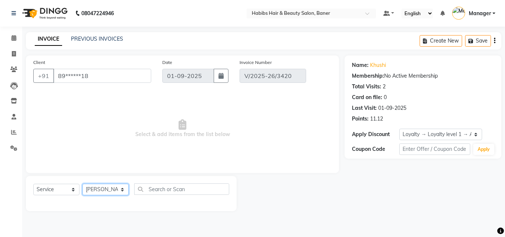
click at [82, 184] on select "Select Stylist Admin [PERSON_NAME] Manager [PERSON_NAME] [PERSON_NAME] Ram Roha…" at bounding box center [105, 189] width 46 height 11
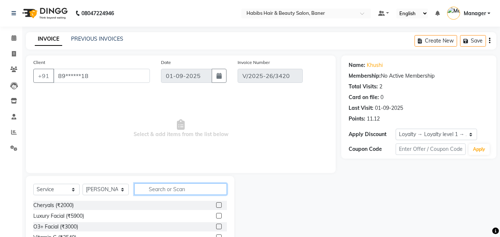
click at [166, 192] on input "text" at bounding box center [180, 188] width 92 height 11
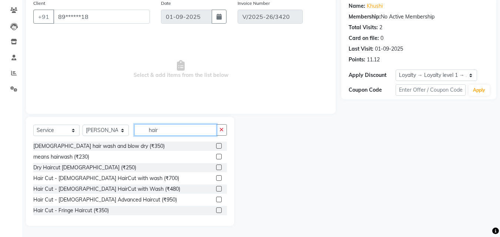
scroll to position [74, 0]
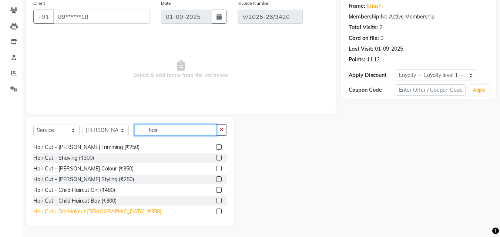
type input "hair"
click at [103, 211] on div "Hair Cut - Dry Haircut [DEMOGRAPHIC_DATA] (₹350)" at bounding box center [97, 212] width 128 height 8
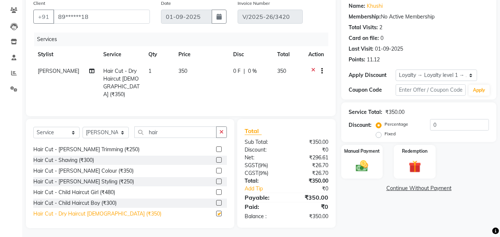
checkbox input "false"
click at [365, 168] on img at bounding box center [361, 166] width 21 height 15
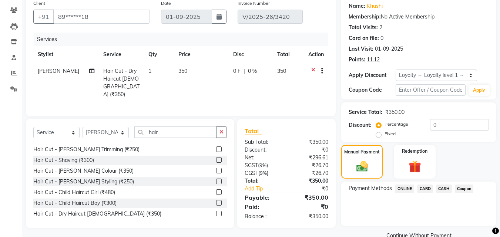
click at [406, 187] on span "ONLINE" at bounding box center [404, 189] width 19 height 9
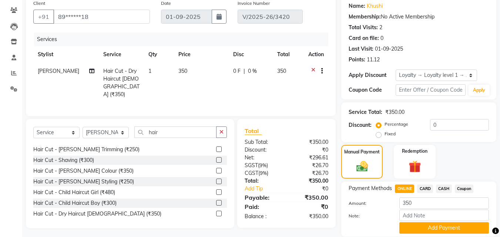
click at [401, 183] on div "Payment Methods ONLINE CARD CASH Coupon Amount: 350 Note: Add Payment" at bounding box center [418, 209] width 155 height 55
click at [427, 230] on button "Add Payment" at bounding box center [444, 227] width 90 height 11
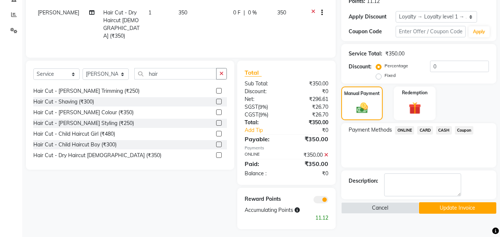
scroll to position [119, 0]
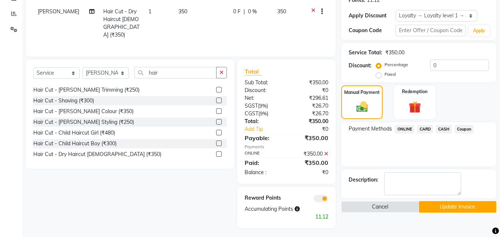
click at [435, 206] on button "Update Invoice" at bounding box center [457, 206] width 77 height 11
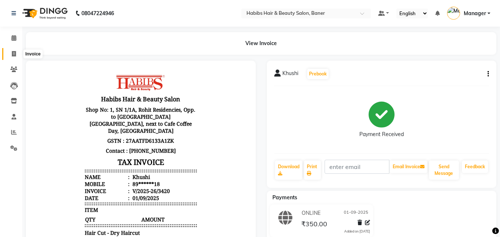
click at [11, 54] on span at bounding box center [13, 54] width 13 height 9
select select "5356"
select select "service"
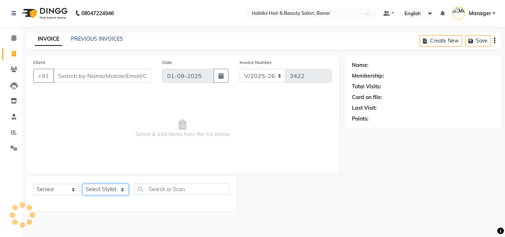
click at [96, 190] on select "Select Stylist Admin [PERSON_NAME] Manager [PERSON_NAME] [PERSON_NAME] Ram Roha…" at bounding box center [105, 189] width 46 height 11
select select "90441"
click at [82, 184] on select "Select Stylist Admin [PERSON_NAME] Manager [PERSON_NAME] [PERSON_NAME] Ram Roha…" at bounding box center [105, 189] width 46 height 11
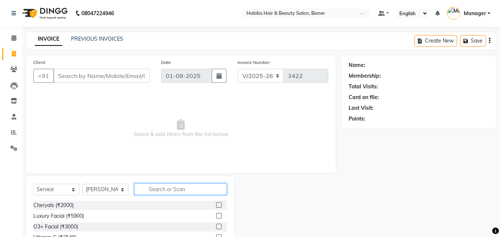
click at [173, 193] on input "text" at bounding box center [180, 188] width 92 height 11
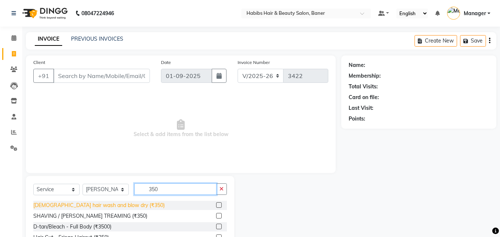
type input "350"
click at [117, 206] on div "[DEMOGRAPHIC_DATA] hair wash and blow dry (₹350)" at bounding box center [98, 206] width 131 height 8
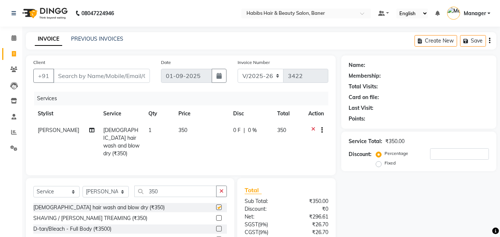
checkbox input "false"
click at [111, 80] on input "Client" at bounding box center [101, 76] width 97 height 14
type input "7"
type input "0"
type input "7378657236"
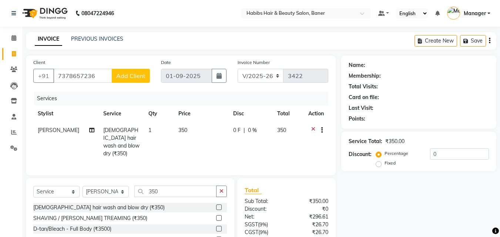
click at [135, 74] on span "Add Client" at bounding box center [130, 75] width 29 height 7
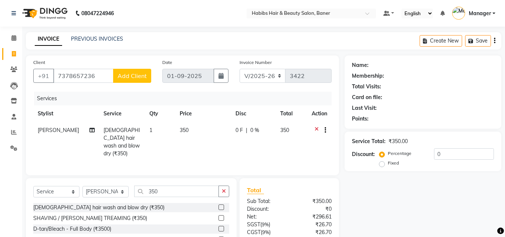
select select "22"
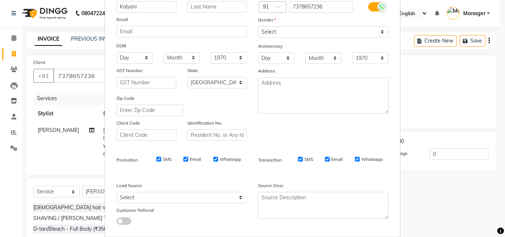
scroll to position [104, 0]
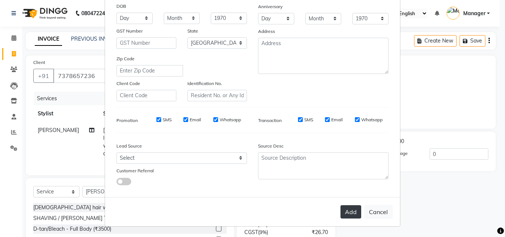
type input "Kalyani"
click at [349, 208] on button "Add" at bounding box center [351, 211] width 21 height 13
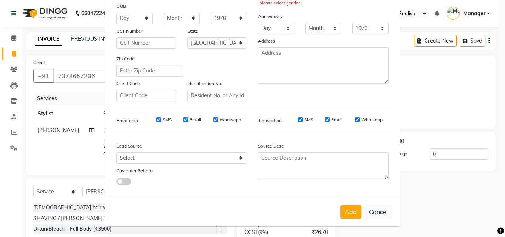
scroll to position [0, 0]
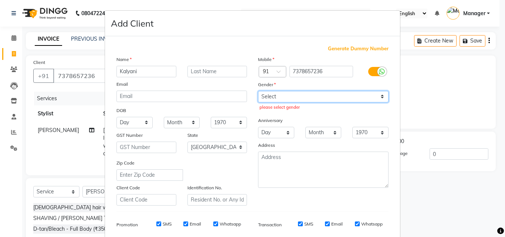
drag, startPoint x: 306, startPoint y: 97, endPoint x: 306, endPoint y: 101, distance: 4.1
click at [306, 97] on select "Select [DEMOGRAPHIC_DATA] [DEMOGRAPHIC_DATA] Other Prefer Not To Say" at bounding box center [323, 96] width 131 height 11
select select "female"
click at [258, 91] on select "Select [DEMOGRAPHIC_DATA] [DEMOGRAPHIC_DATA] Other Prefer Not To Say" at bounding box center [323, 96] width 131 height 11
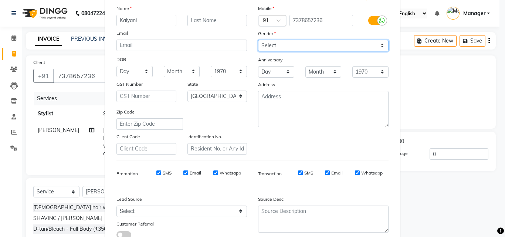
scroll to position [104, 0]
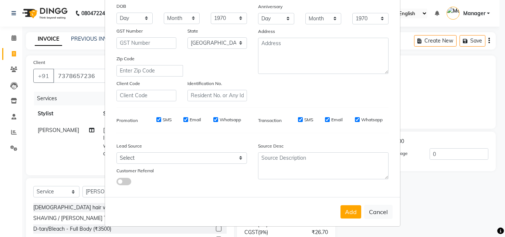
click at [348, 212] on button "Add" at bounding box center [351, 211] width 21 height 13
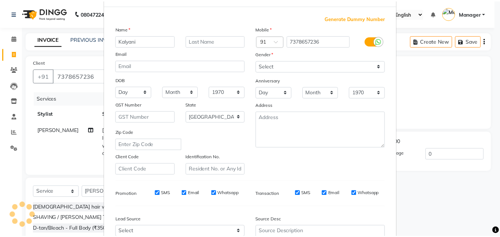
scroll to position [0, 0]
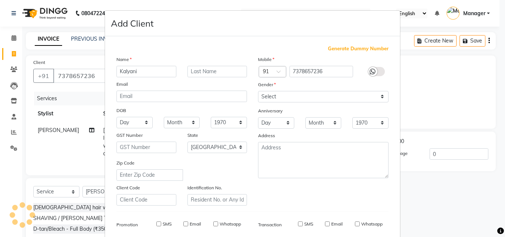
type input "73******36"
select select
select select "null"
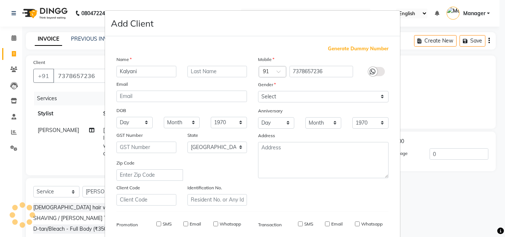
select select
checkbox input "false"
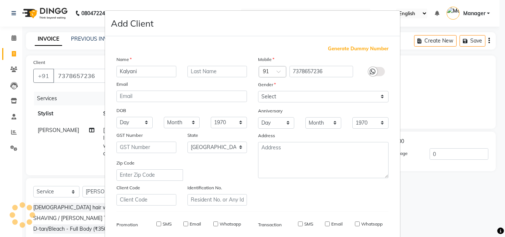
checkbox input "false"
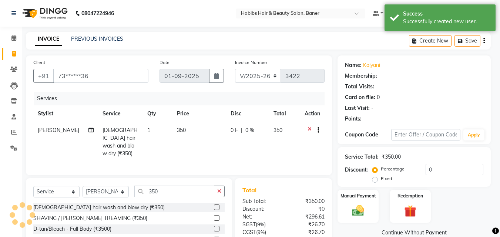
select select "1: Object"
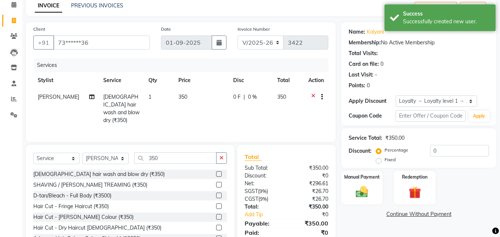
scroll to position [59, 0]
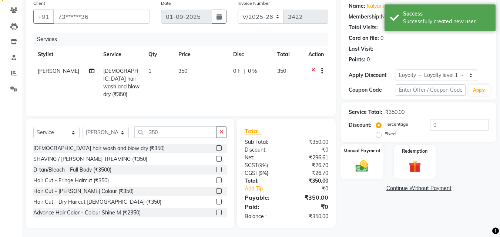
click at [361, 165] on img at bounding box center [361, 166] width 21 height 15
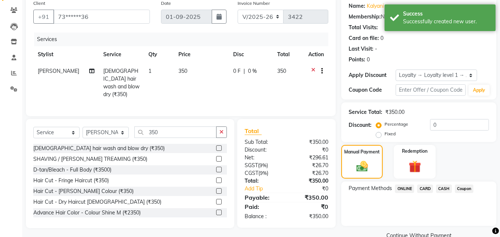
click at [407, 190] on span "ONLINE" at bounding box center [404, 189] width 19 height 9
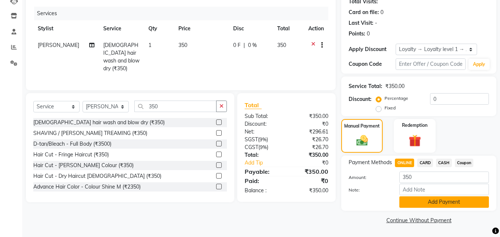
click at [424, 203] on button "Add Payment" at bounding box center [444, 201] width 90 height 11
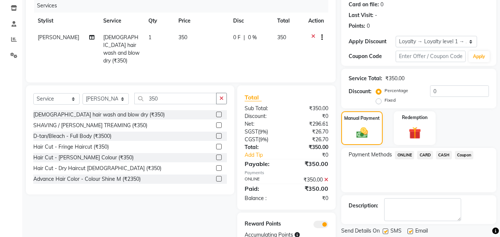
scroll to position [119, 0]
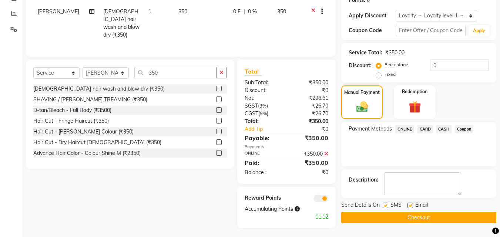
click at [410, 217] on button "Checkout" at bounding box center [418, 217] width 155 height 11
